Goal: Information Seeking & Learning: Learn about a topic

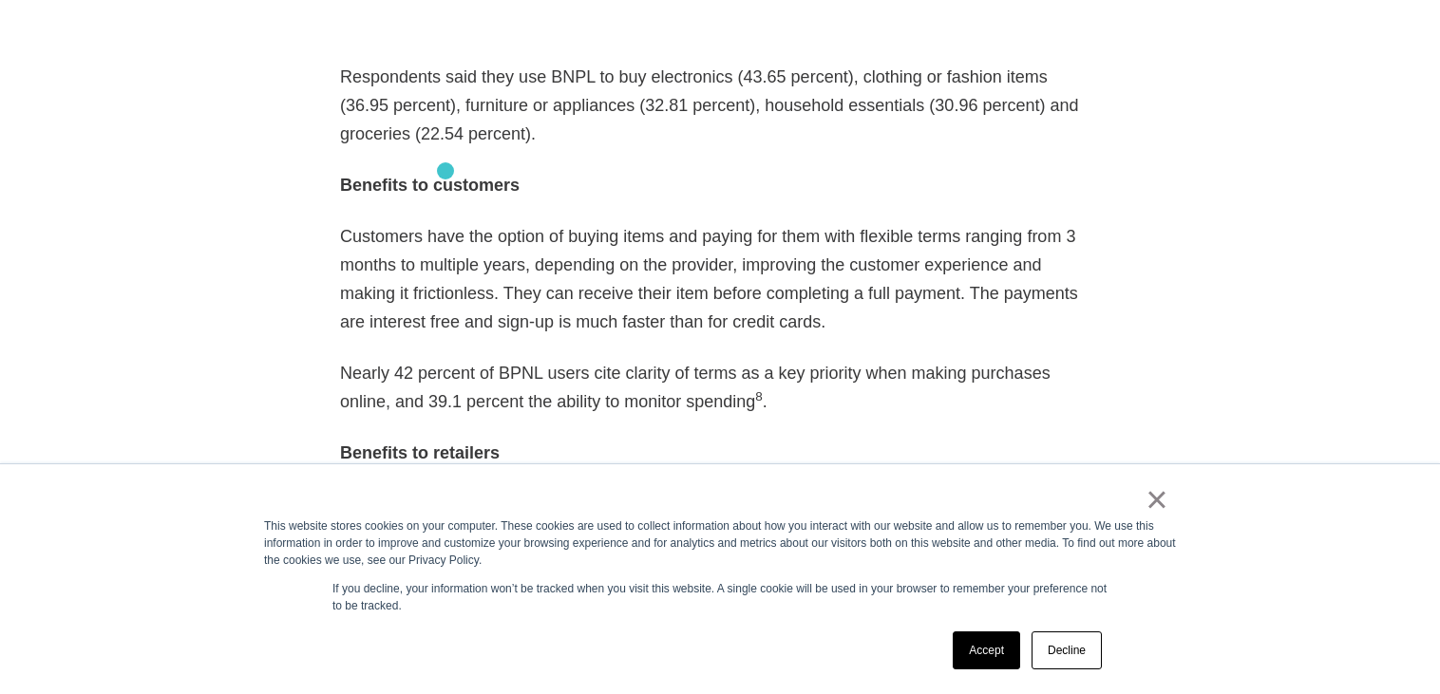
scroll to position [2783, 0]
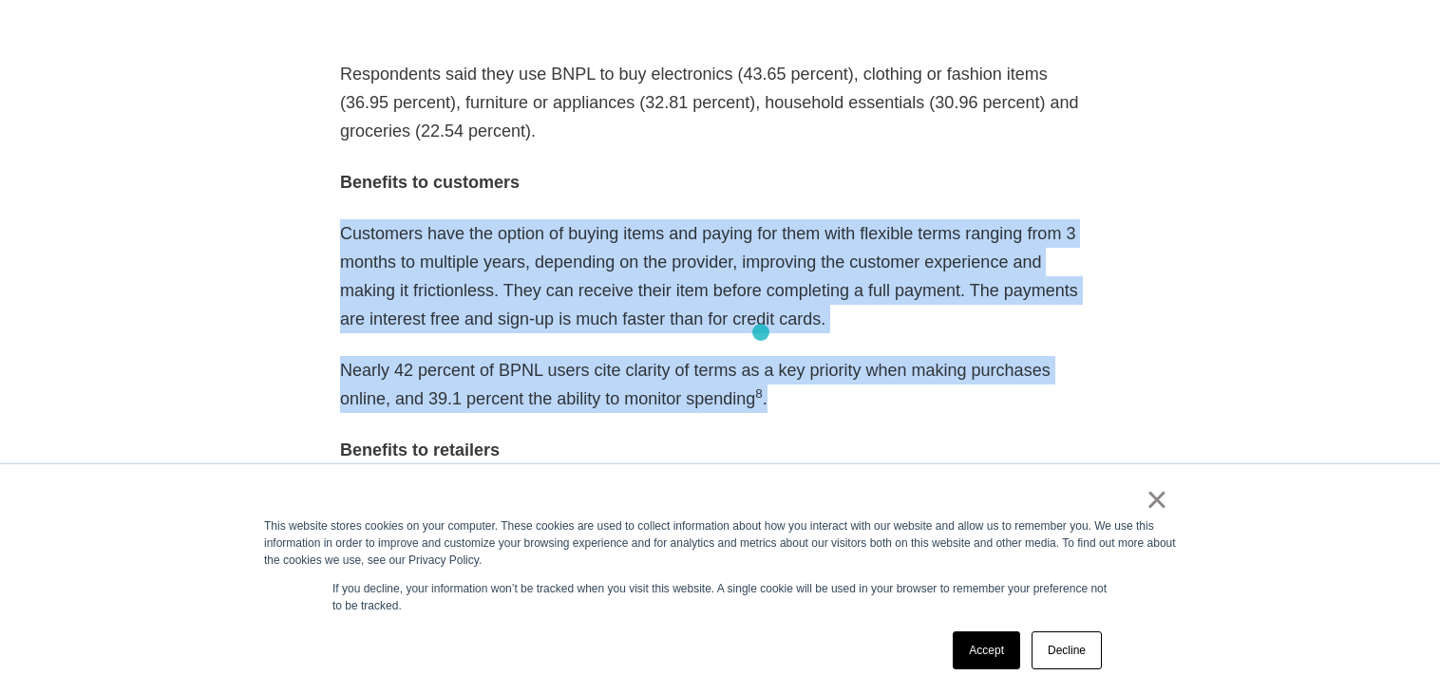
drag, startPoint x: 325, startPoint y: 157, endPoint x: 761, endPoint y: 332, distance: 470.0
click at [761, 332] on article "As eCommerce booms with a growth rate poised to top 20% this year according to …" at bounding box center [719, 692] width 817 height 3856
copy div "Customers have the option of buying items and paying for them with flexible ter…"
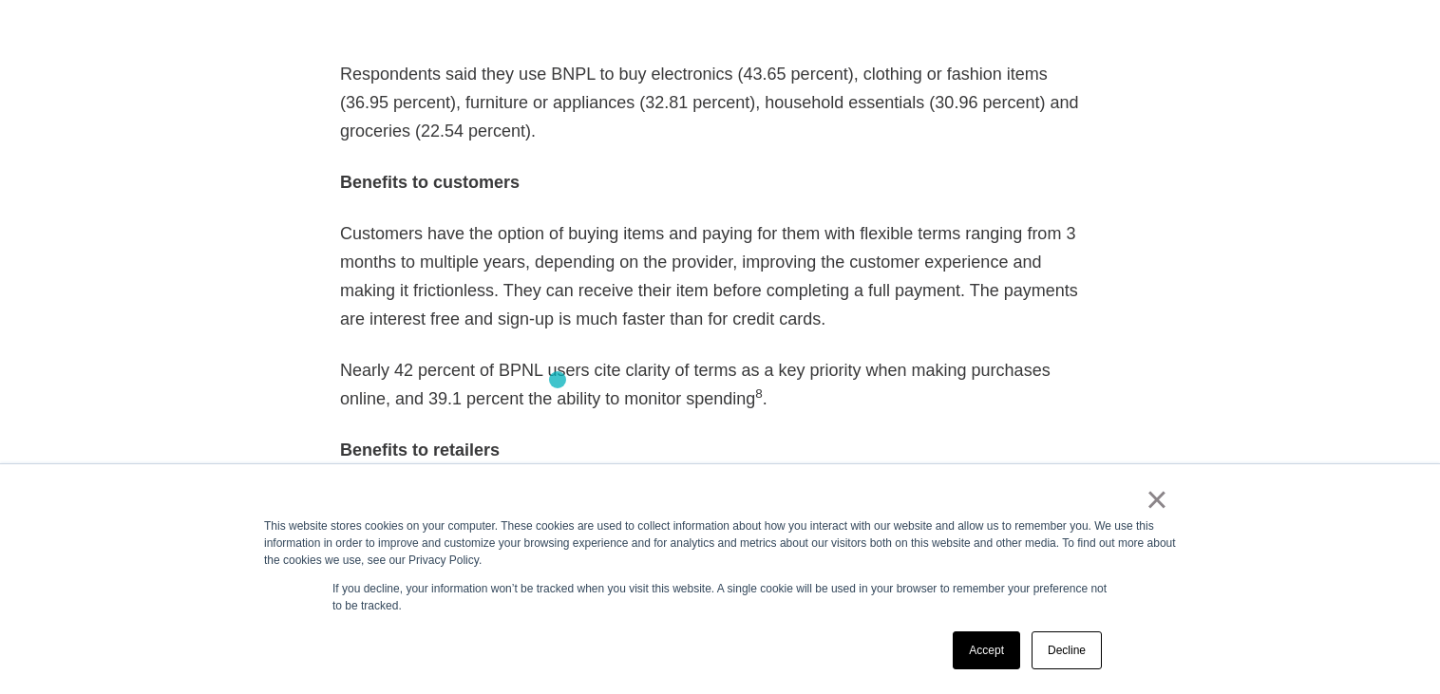
click at [557, 436] on p "Benefits to retailers" at bounding box center [720, 450] width 760 height 28
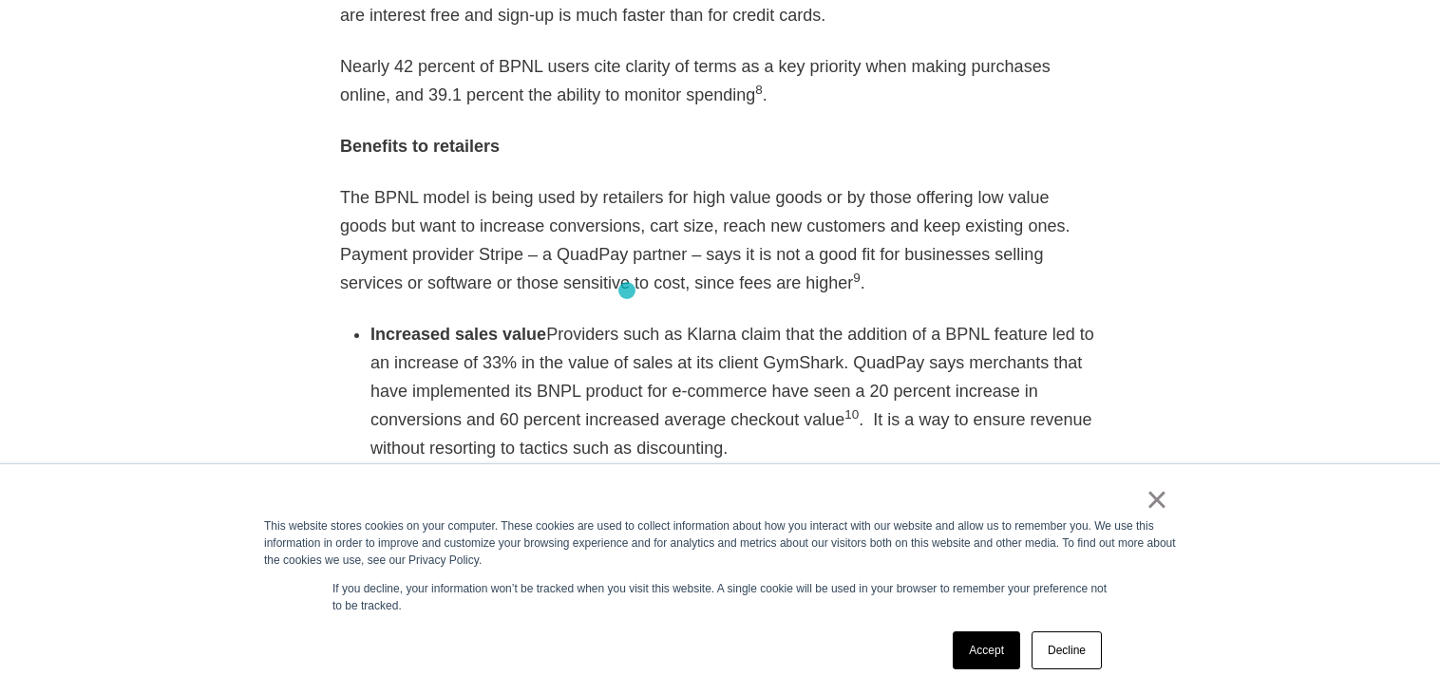
scroll to position [3086, 0]
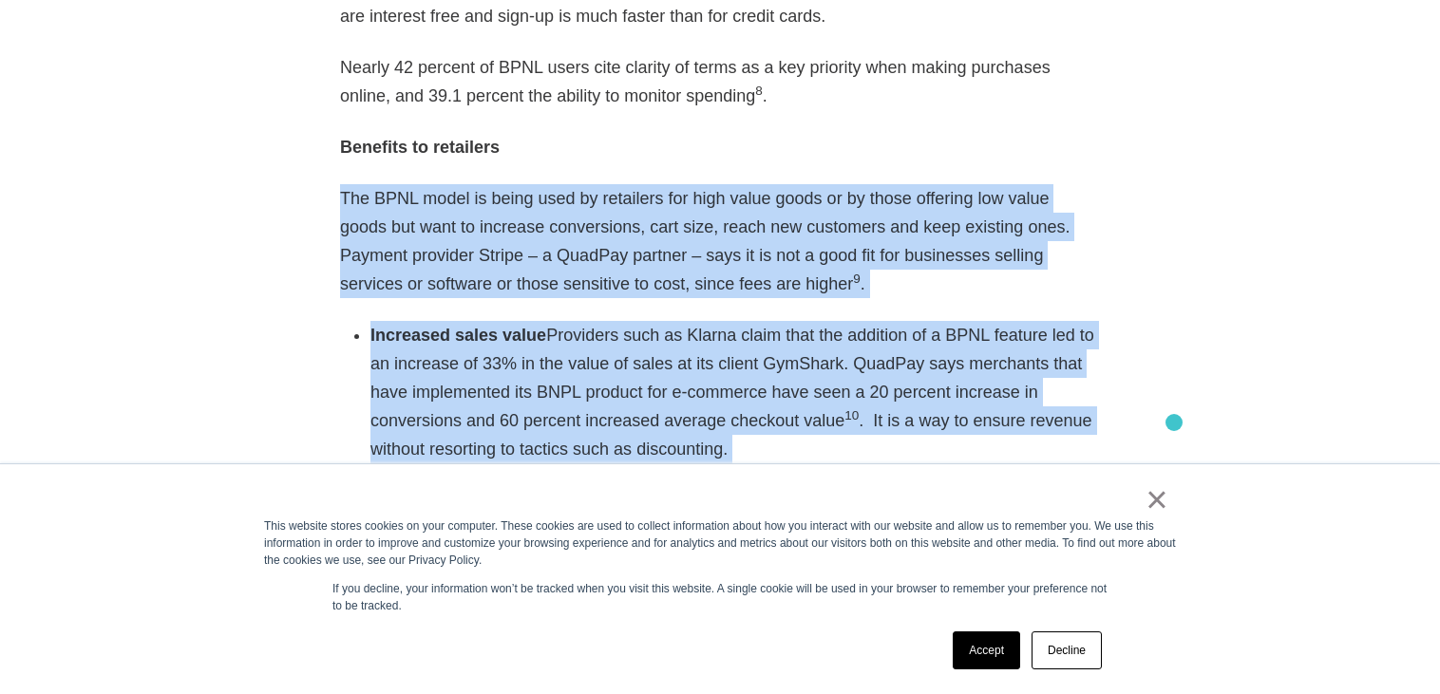
drag, startPoint x: 333, startPoint y: 138, endPoint x: 1176, endPoint y: 420, distance: 888.3
click at [1176, 420] on section "Best practices eCommerce 12・14・2020 Twitter Facebook Linkedin As eCommerce boom…" at bounding box center [720, 345] width 1440 height 3944
click at [1159, 500] on link "×" at bounding box center [1156, 499] width 23 height 17
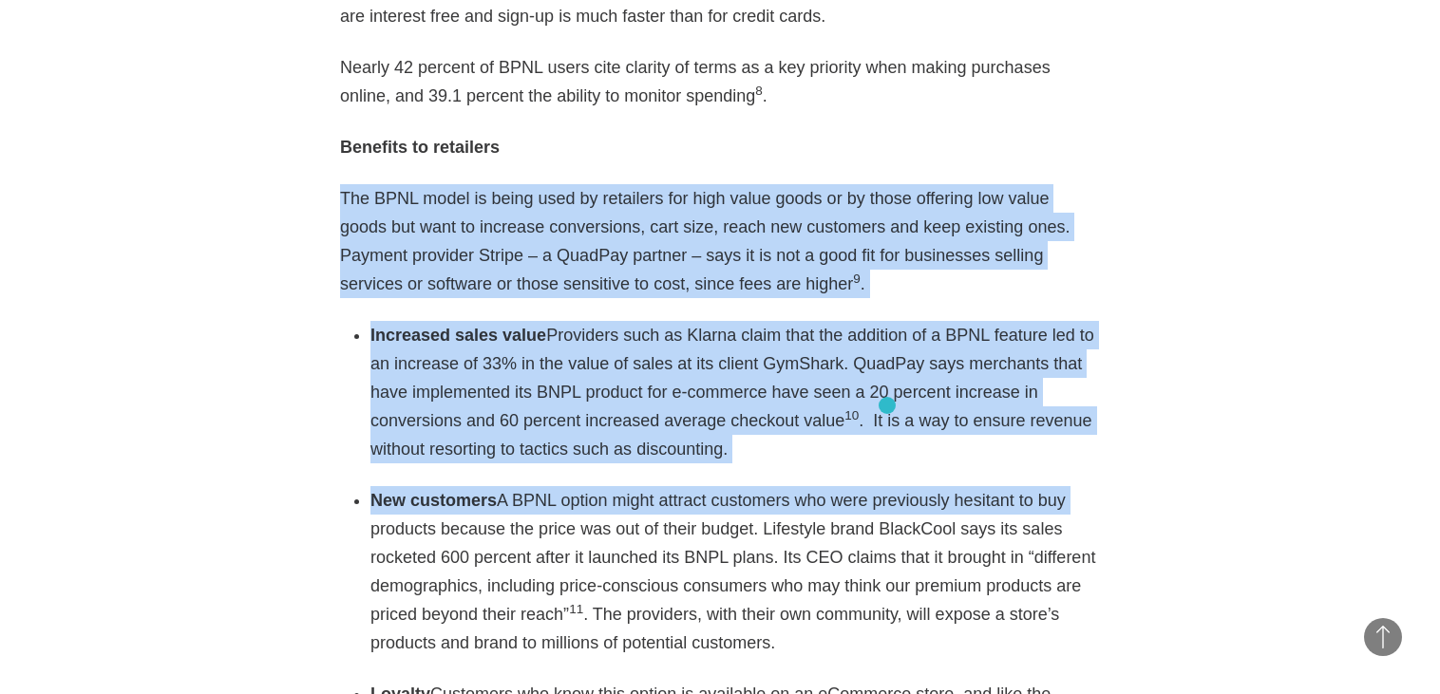
click at [887, 405] on div "As eCommerce booms with a growth rate poised to top 20% this year according to …" at bounding box center [720, 351] width 760 height 3780
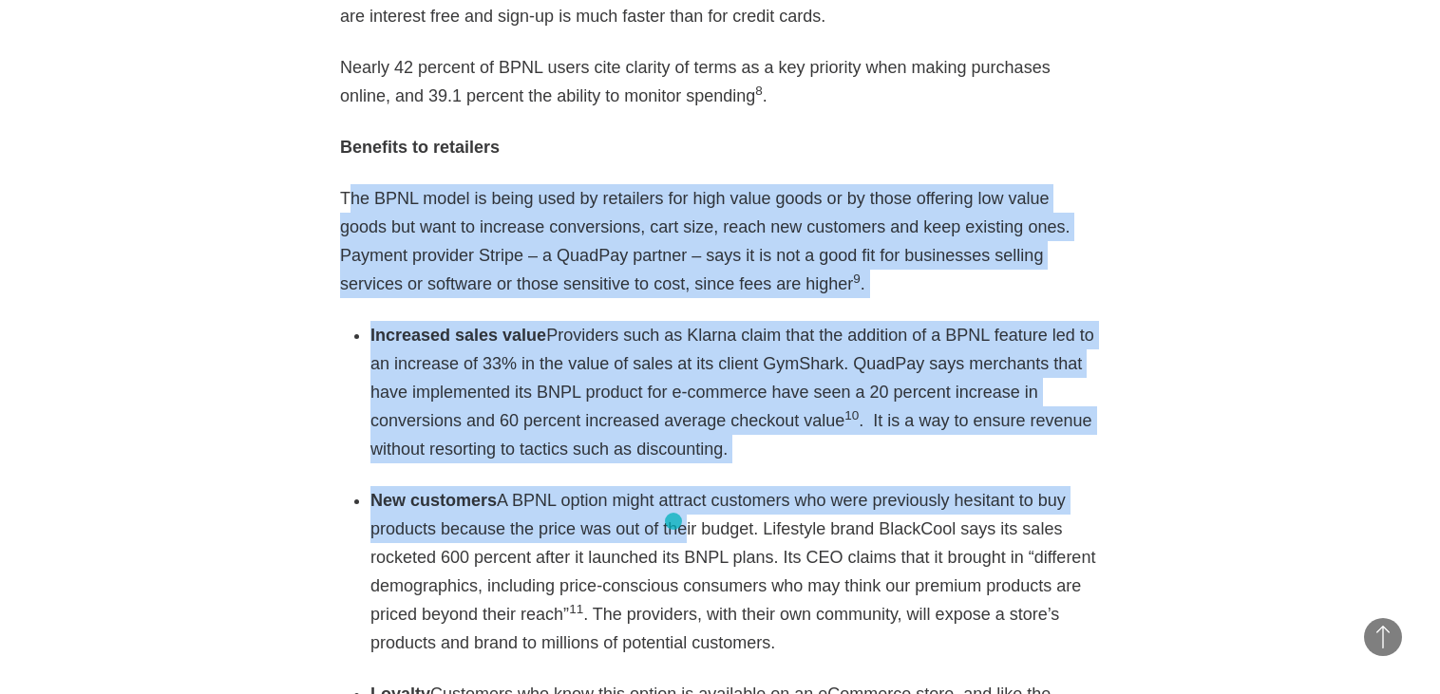
drag, startPoint x: 349, startPoint y: 131, endPoint x: 658, endPoint y: 473, distance: 460.6
click at [658, 473] on div "As eCommerce booms with a growth rate poised to top 20% this year according to …" at bounding box center [720, 351] width 760 height 3780
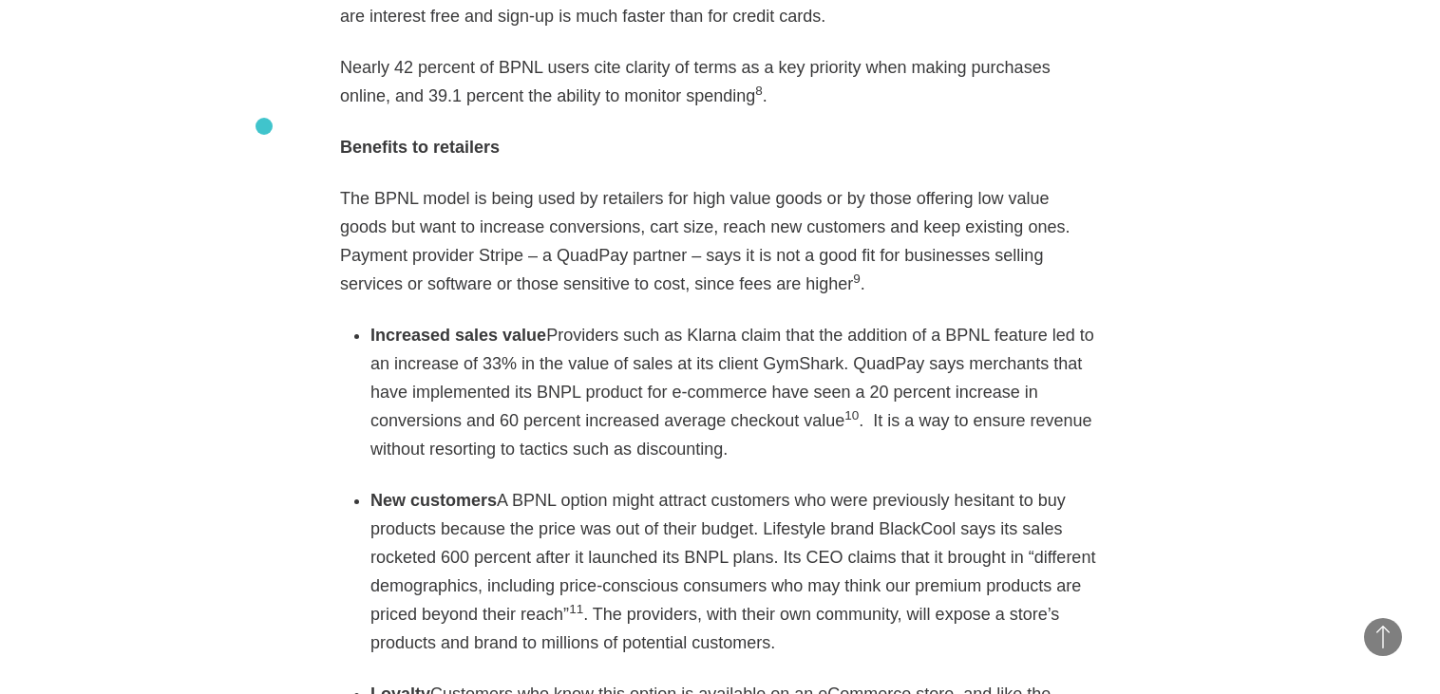
click at [264, 126] on section "Best practices eCommerce 12・14・2020 Twitter Facebook Linkedin As eCommerce boom…" at bounding box center [720, 345] width 1440 height 3944
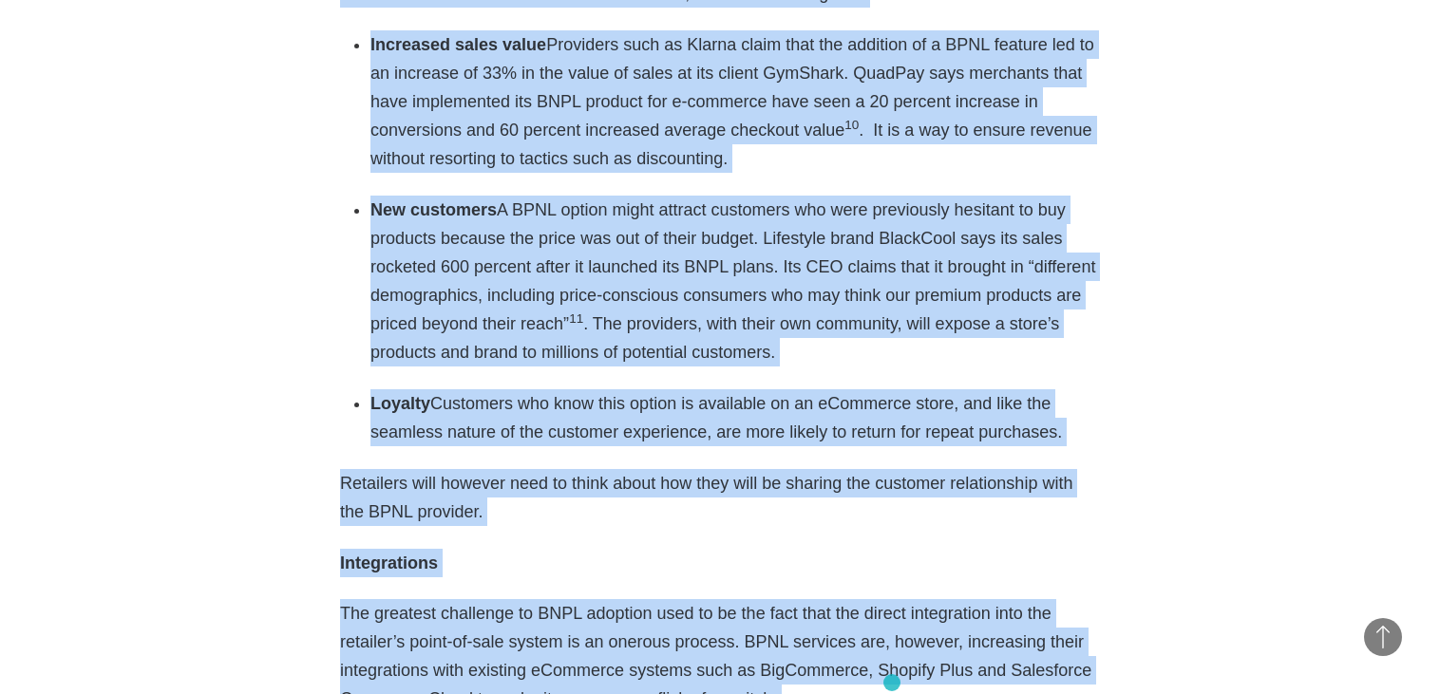
scroll to position [3422, 0]
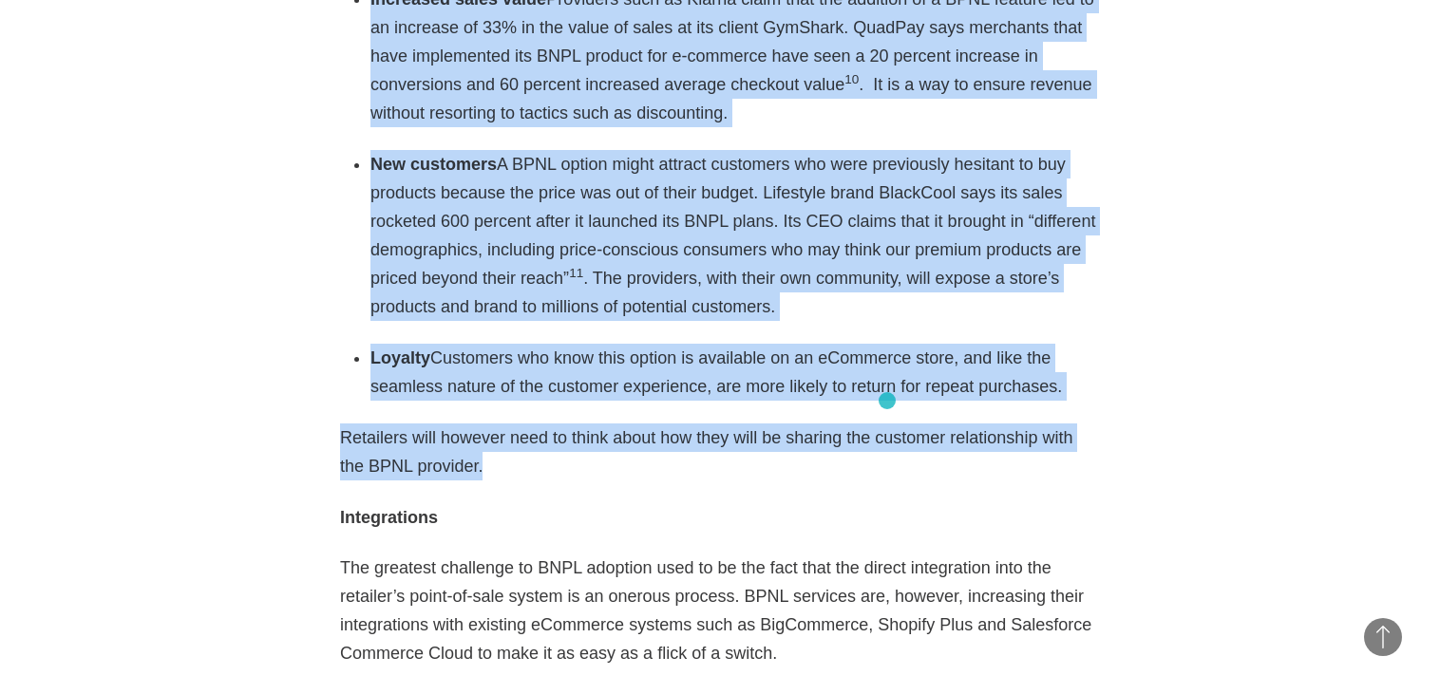
drag, startPoint x: 339, startPoint y: 141, endPoint x: 887, endPoint y: 401, distance: 606.2
click at [887, 401] on div "As eCommerce booms with a growth rate poised to top 20% this year according to …" at bounding box center [720, 14] width 760 height 3780
copy div "Lor IPSU dolor si ametc adip el seddoeius tem inci utlab etdol ma al enima mini…"
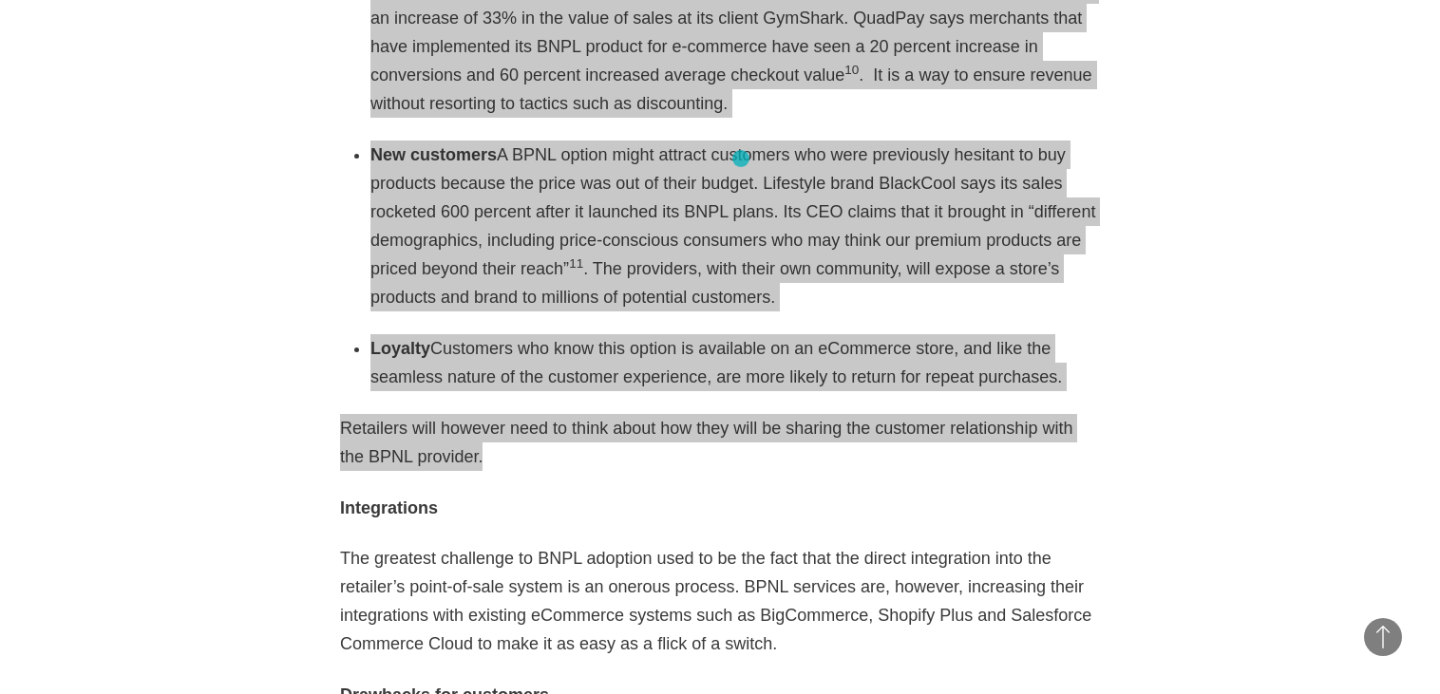
scroll to position [3455, 0]
